Goal: Information Seeking & Learning: Learn about a topic

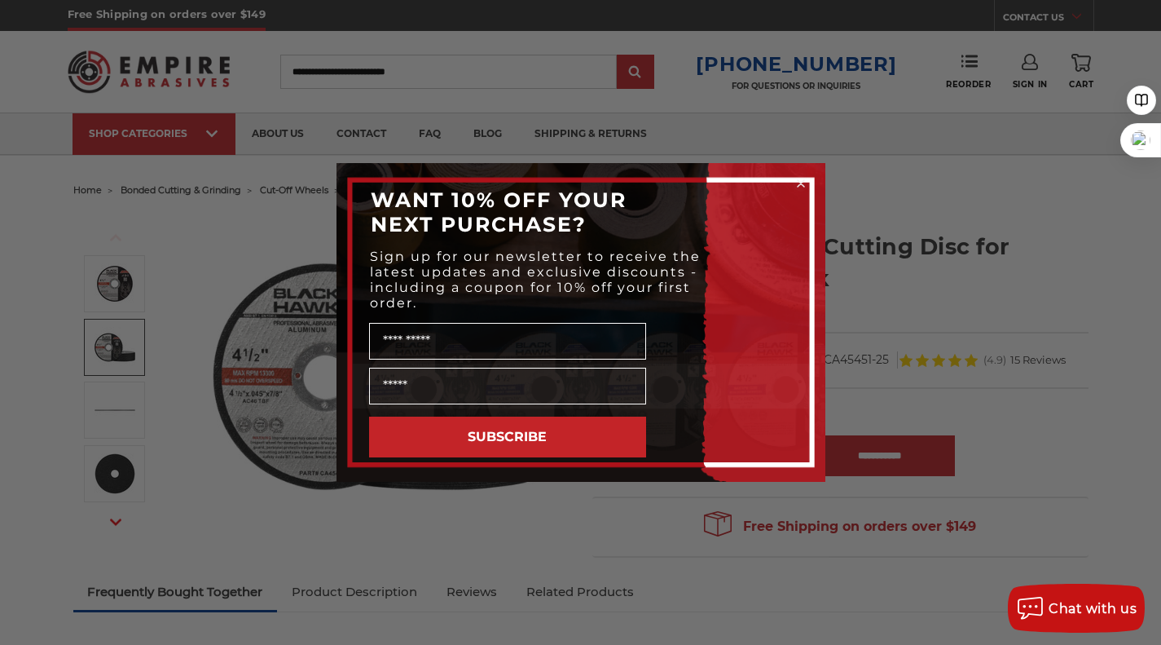
click at [801, 178] on circle "Close dialog" at bounding box center [800, 183] width 15 height 15
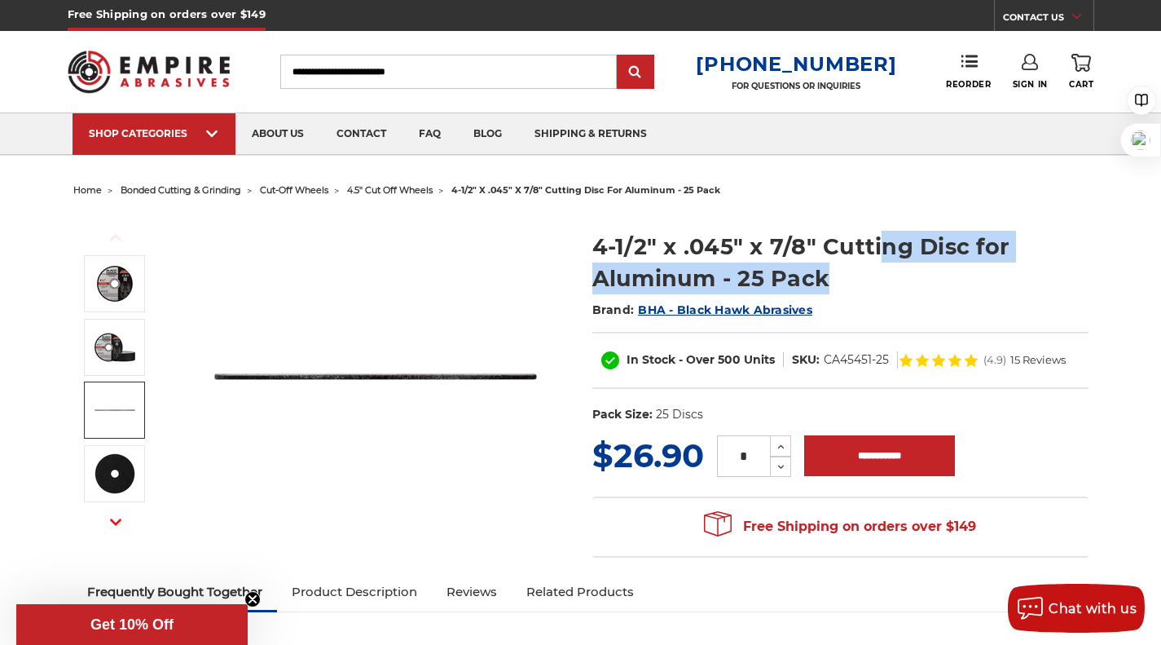
drag, startPoint x: 877, startPoint y: 252, endPoint x: 889, endPoint y: 280, distance: 30.3
click at [889, 280] on h1 "4-1/2" x .045" x 7/8" Cutting Disc for Aluminum - 25 Pack" at bounding box center [840, 263] width 496 height 64
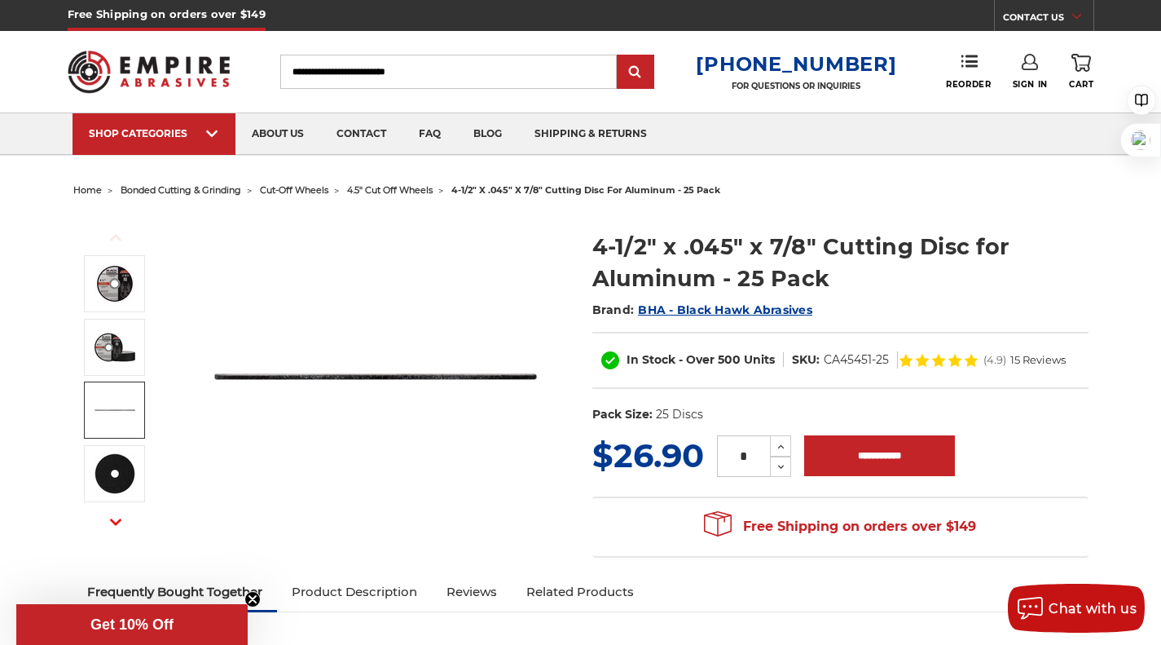
drag, startPoint x: 901, startPoint y: 264, endPoint x: 909, endPoint y: 278, distance: 16.1
click at [909, 278] on h1 "4-1/2" x .045" x 7/8" Cutting Disc for Aluminum - 25 Pack" at bounding box center [840, 263] width 496 height 64
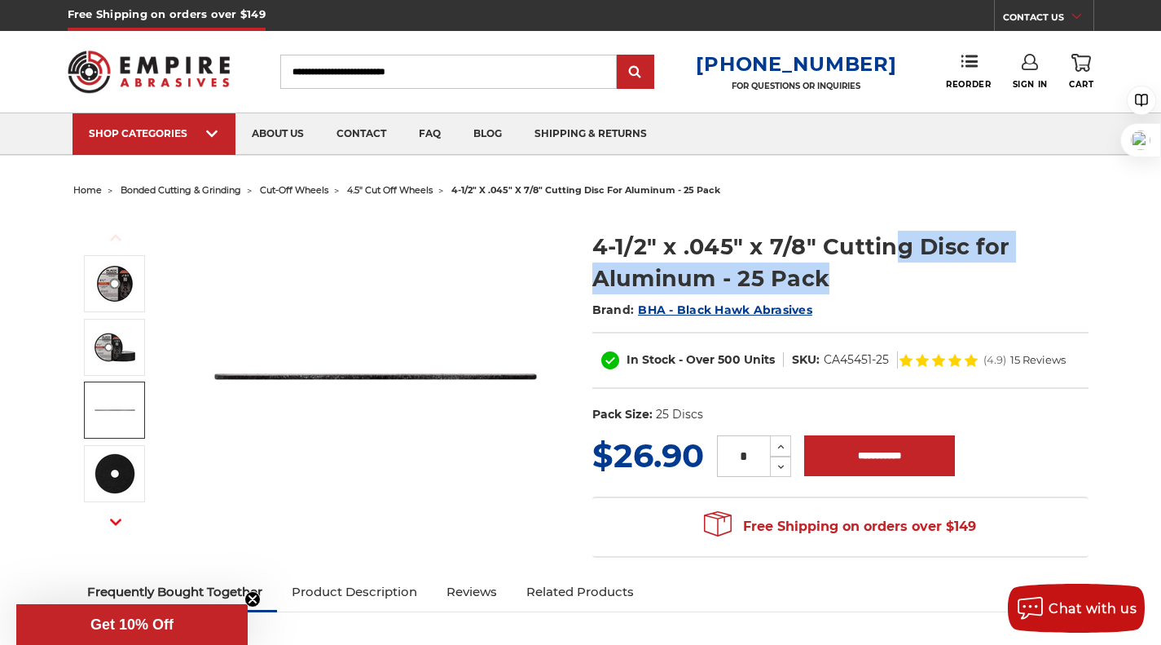
click at [954, 282] on h1 "4-1/2" x .045" x 7/8" Cutting Disc for Aluminum - 25 Pack" at bounding box center [840, 263] width 496 height 64
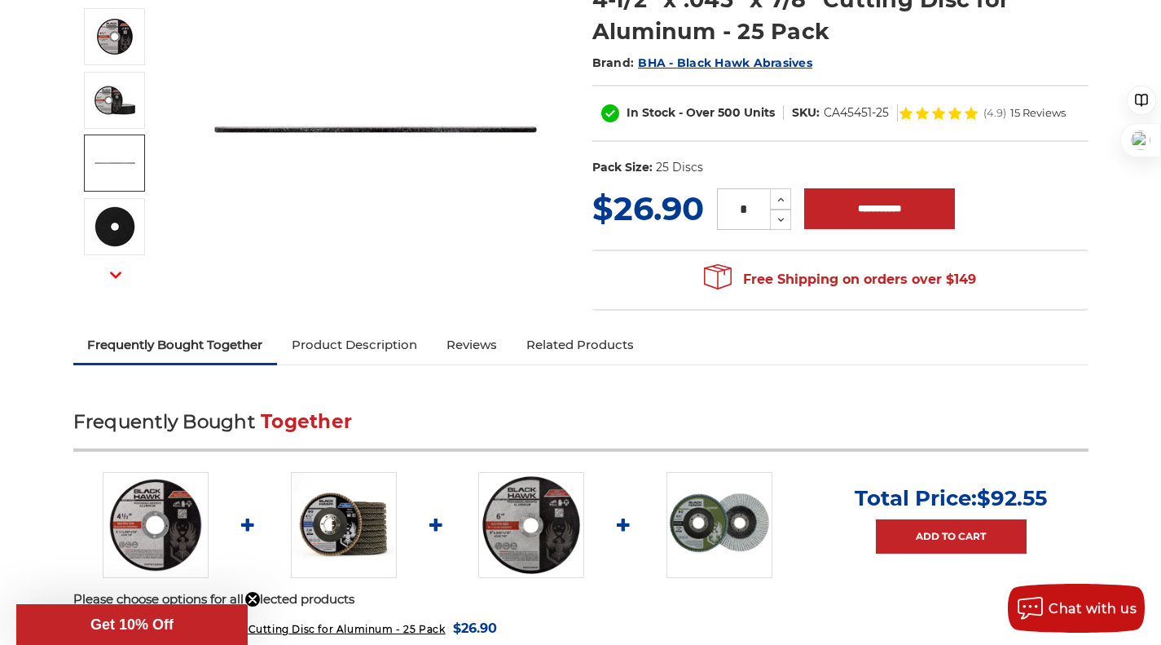
scroll to position [81, 0]
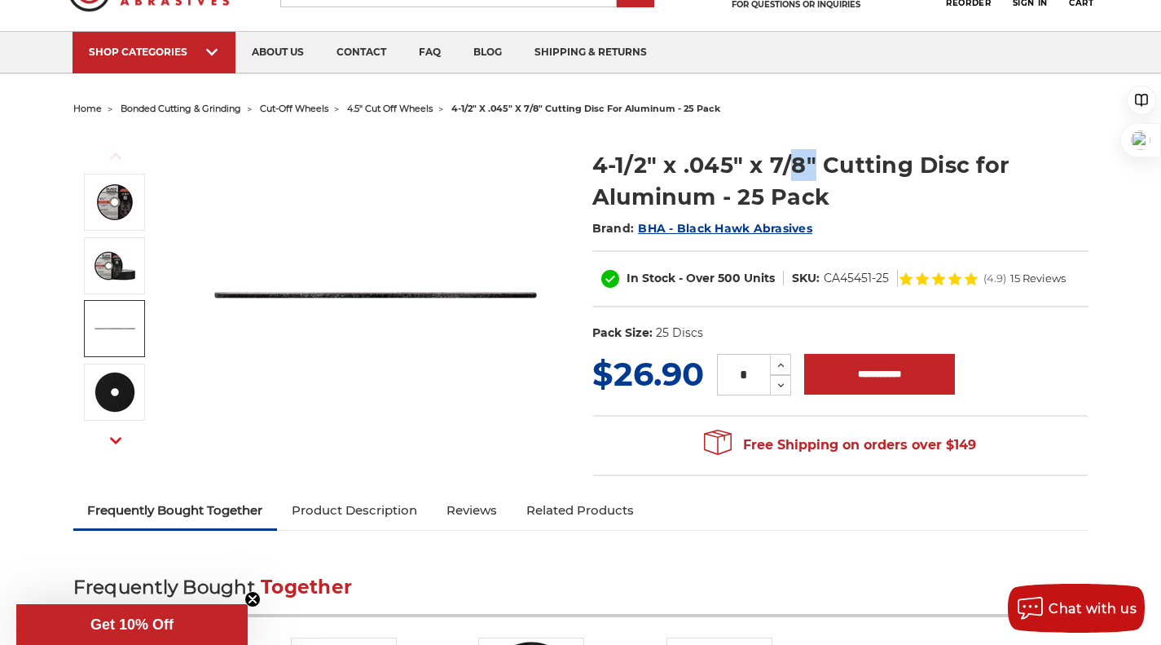
drag, startPoint x: 790, startPoint y: 163, endPoint x: 825, endPoint y: 183, distance: 39.4
click at [822, 182] on h1 "4-1/2" x .045" x 7/8" Cutting Disc for Aluminum - 25 Pack" at bounding box center [840, 181] width 496 height 64
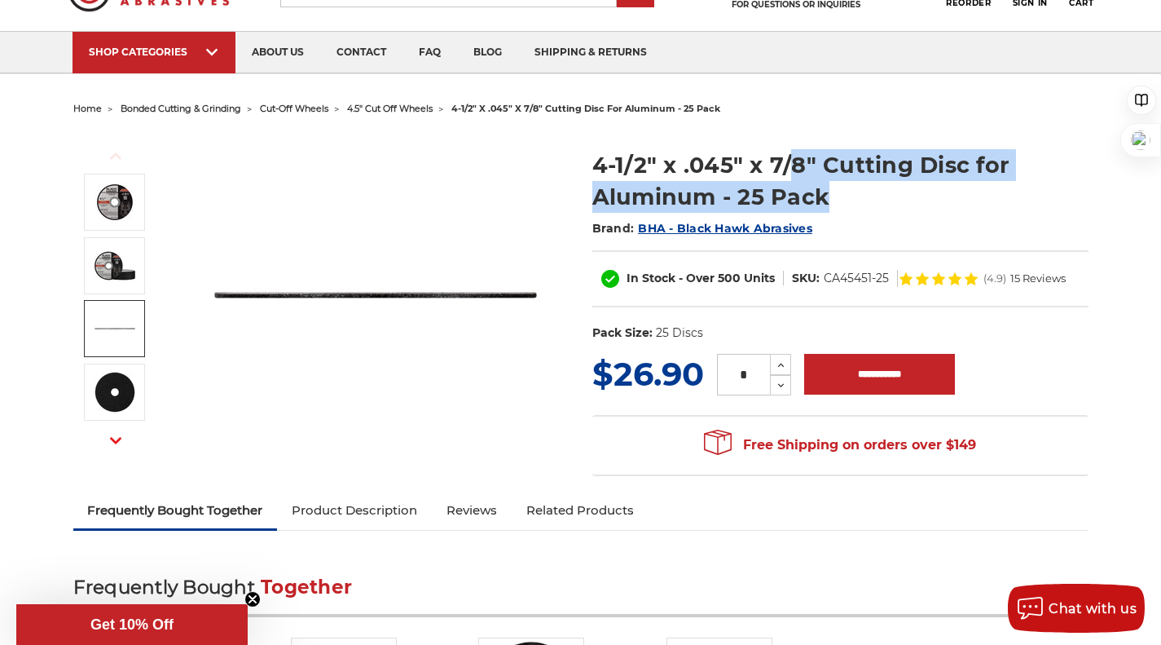
click at [934, 207] on h1 "4-1/2" x .045" x 7/8" Cutting Disc for Aluminum - 25 Pack" at bounding box center [840, 181] width 496 height 64
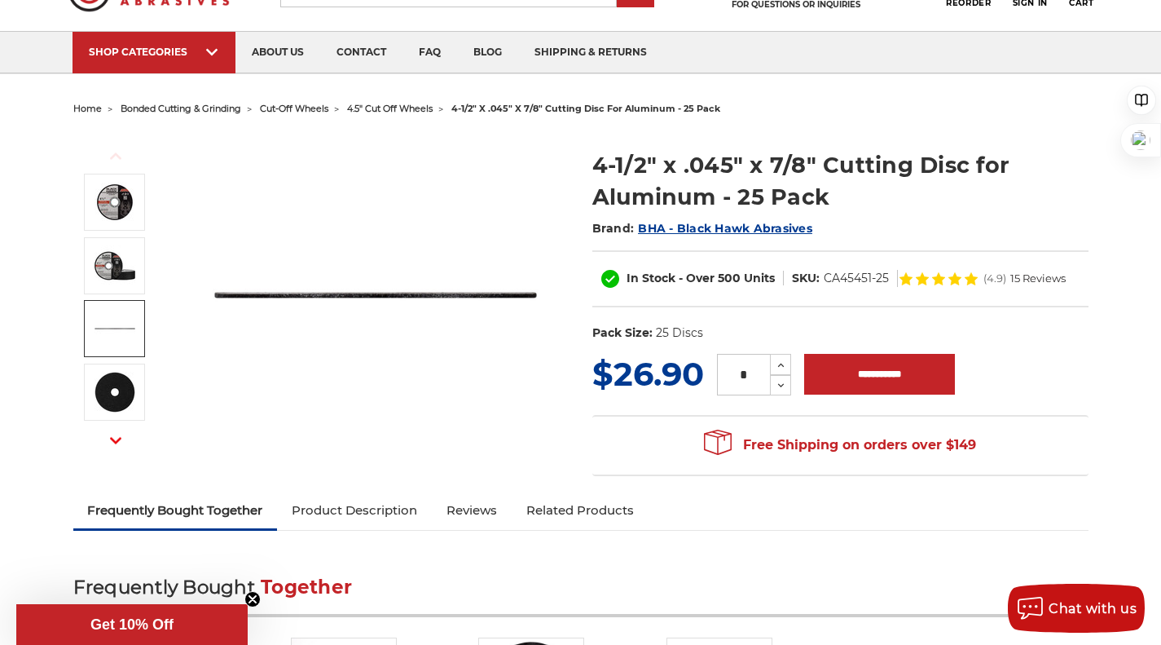
scroll to position [0, 0]
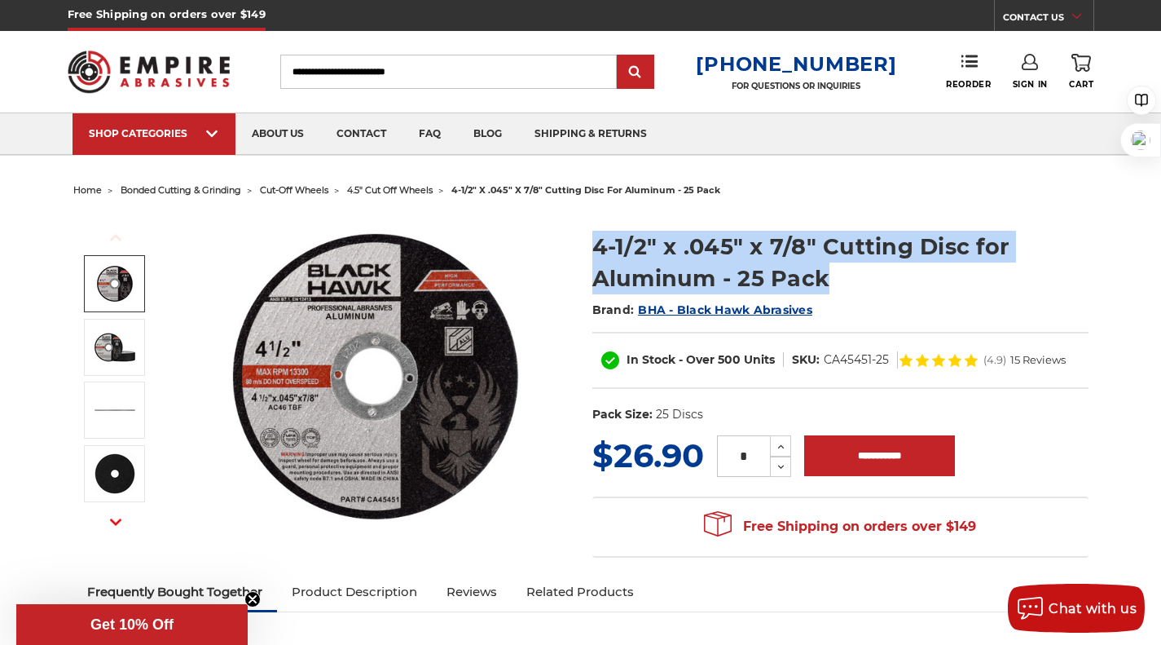
drag, startPoint x: 597, startPoint y: 245, endPoint x: 735, endPoint y: 284, distance: 143.0
click at [815, 275] on h1 "4-1/2" x .045" x 7/8" Cutting Disc for Aluminum - 25 Pack" at bounding box center [840, 263] width 496 height 64
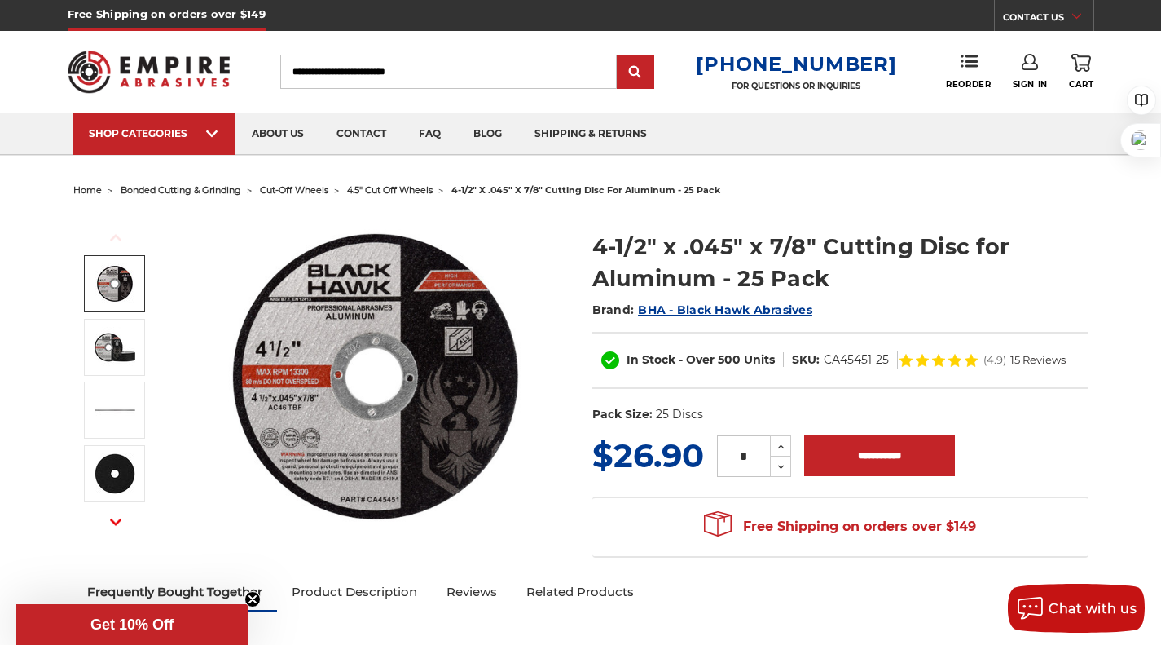
click at [830, 278] on h1 "4-1/2" x .045" x 7/8" Cutting Disc for Aluminum - 25 Pack" at bounding box center [840, 263] width 496 height 64
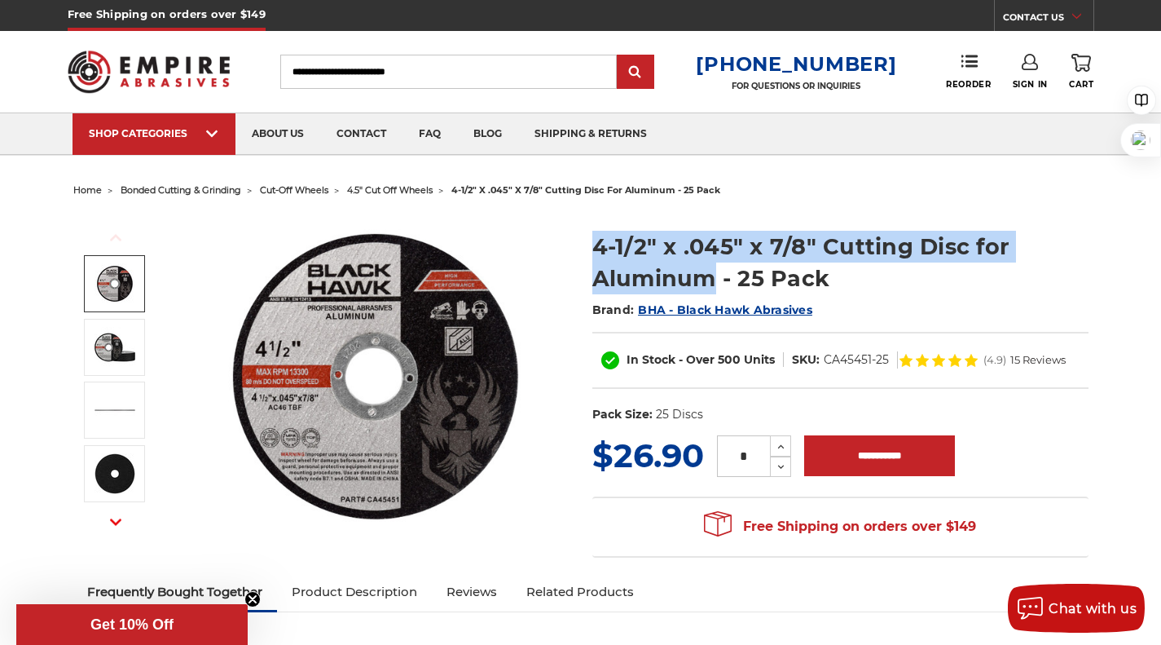
drag, startPoint x: 588, startPoint y: 243, endPoint x: 717, endPoint y: 275, distance: 132.6
click at [717, 275] on section "4-1/2" x .045" x 7/8" Cutting Disc for Aluminum - 25 Pack Brand: BHA - Black Ha…" at bounding box center [840, 323] width 519 height 218
copy h1 "4-1/2" x .045" x 7/8" Cutting Disc for Aluminum"
